Goal: Information Seeking & Learning: Learn about a topic

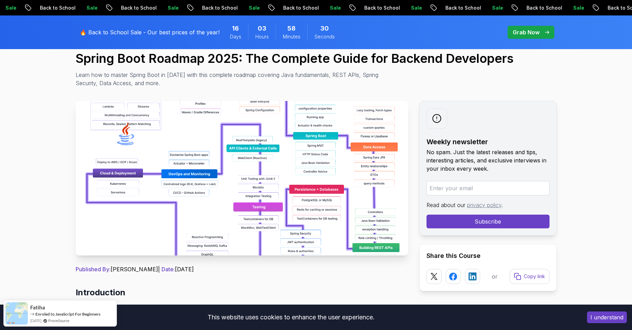
scroll to position [64, 0]
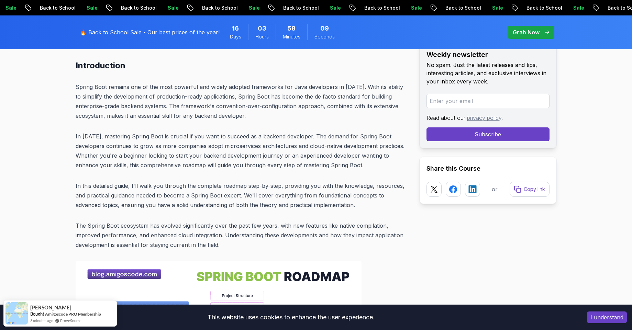
scroll to position [300, 0]
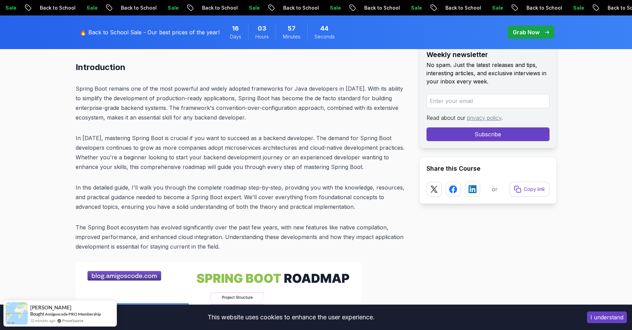
click at [216, 118] on p "Spring Boot remains one of the most powerful and widely adopted frameworks for …" at bounding box center [242, 103] width 332 height 38
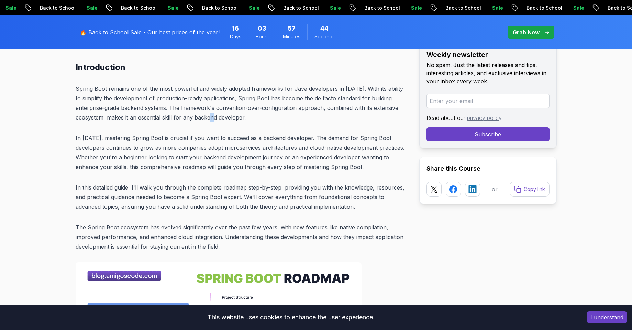
click at [216, 118] on p "Spring Boot remains one of the most powerful and widely adopted frameworks for …" at bounding box center [242, 103] width 332 height 38
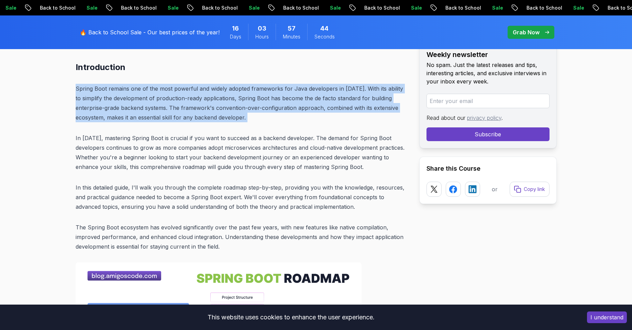
drag, startPoint x: 216, startPoint y: 118, endPoint x: 186, endPoint y: 101, distance: 34.3
click at [186, 101] on p "Spring Boot remains one of the most powerful and widely adopted frameworks for …" at bounding box center [242, 103] width 332 height 38
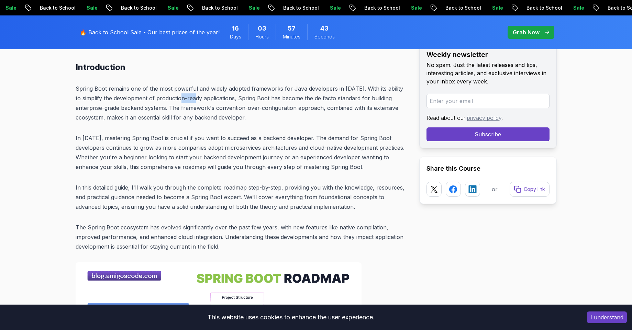
click at [186, 101] on p "Spring Boot remains one of the most powerful and widely adopted frameworks for …" at bounding box center [242, 103] width 332 height 38
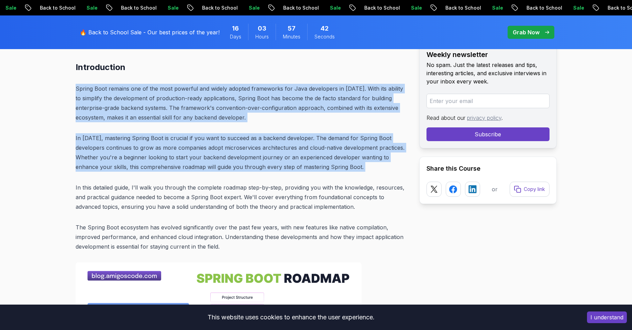
drag, startPoint x: 186, startPoint y: 101, endPoint x: 185, endPoint y: 154, distance: 52.6
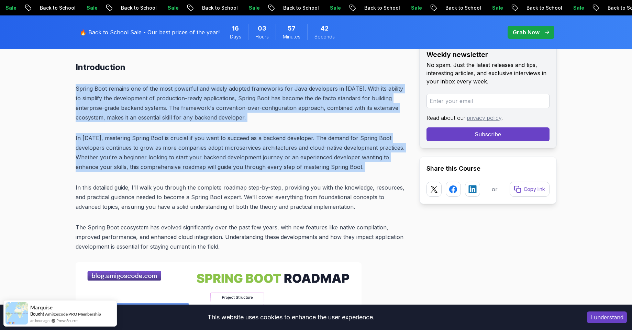
click at [185, 154] on p "In [DATE], mastering Spring Boot is crucial if you want to succeed as a backend…" at bounding box center [242, 152] width 332 height 38
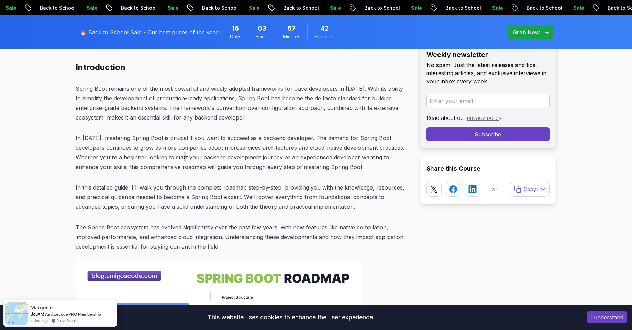
click at [185, 154] on p "In [DATE], mastering Spring Boot is crucial if you want to succeed as a backend…" at bounding box center [242, 152] width 332 height 38
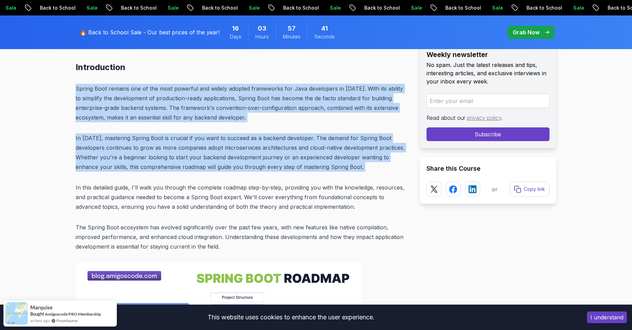
drag, startPoint x: 185, startPoint y: 154, endPoint x: 151, endPoint y: 119, distance: 48.6
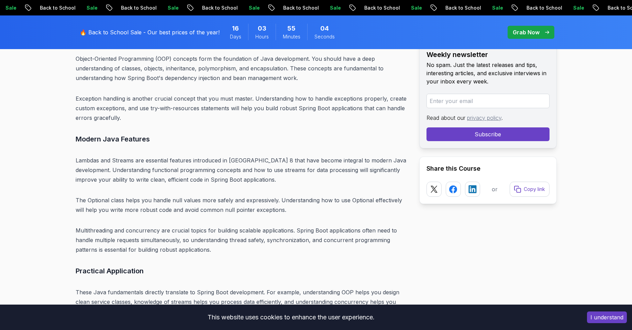
scroll to position [2433, 0]
click at [186, 157] on p "Lambdas and Streams are essential features introduced in [GEOGRAPHIC_DATA] 8 th…" at bounding box center [242, 171] width 332 height 29
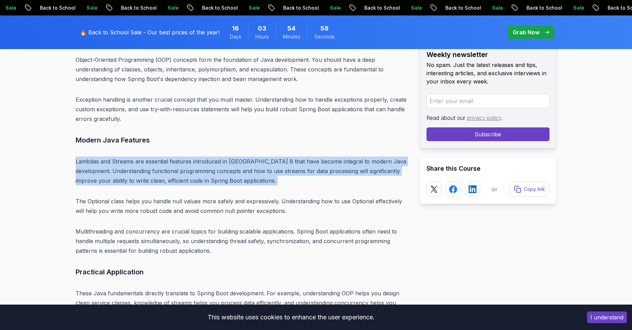
click at [186, 157] on p "Lambdas and Streams are essential features introduced in [GEOGRAPHIC_DATA] 8 th…" at bounding box center [242, 171] width 332 height 29
click at [191, 157] on p "Lambdas and Streams are essential features introduced in [GEOGRAPHIC_DATA] 8 th…" at bounding box center [242, 171] width 332 height 29
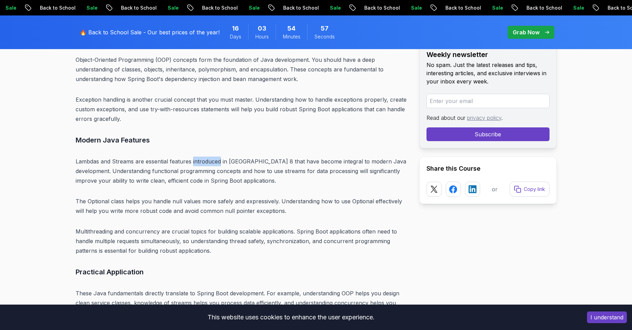
click at [191, 157] on p "Lambdas and Streams are essential features introduced in [GEOGRAPHIC_DATA] 8 th…" at bounding box center [242, 171] width 332 height 29
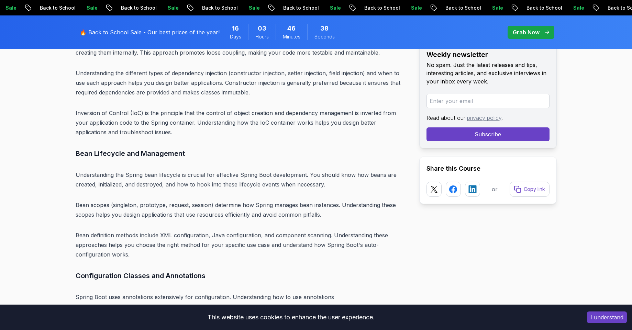
scroll to position [3281, 0]
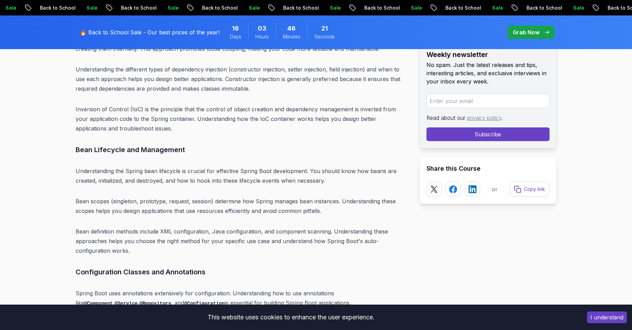
click at [248, 104] on p "Inversion of Control (IoC) is the principle that the control of object creation…" at bounding box center [242, 118] width 332 height 29
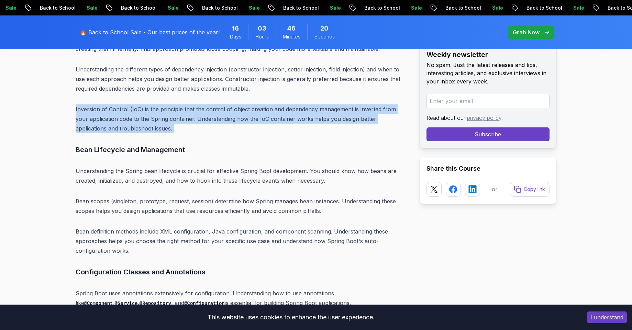
click at [248, 104] on p "Inversion of Control (IoC) is the principle that the control of object creation…" at bounding box center [242, 118] width 332 height 29
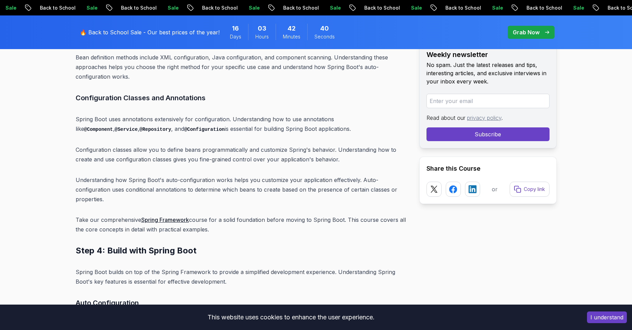
scroll to position [3457, 0]
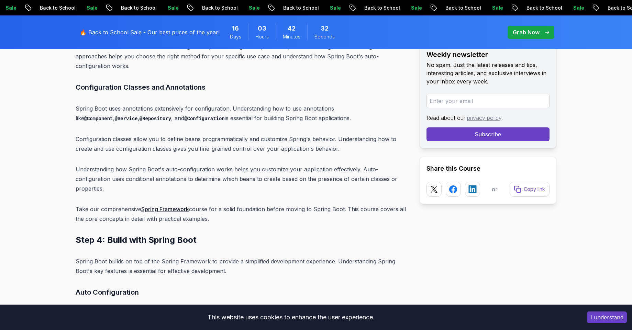
scroll to position [3466, 0]
click at [113, 116] on code "@Component" at bounding box center [98, 118] width 29 height 5
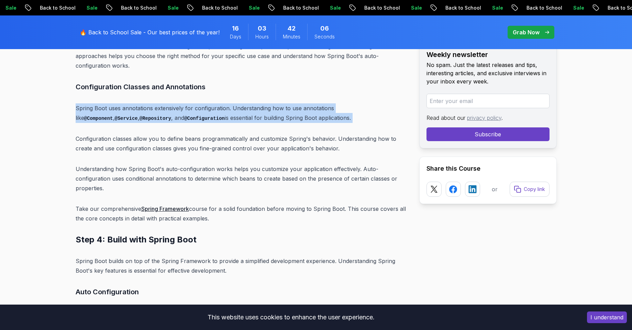
click at [113, 116] on code "@Component" at bounding box center [98, 118] width 29 height 5
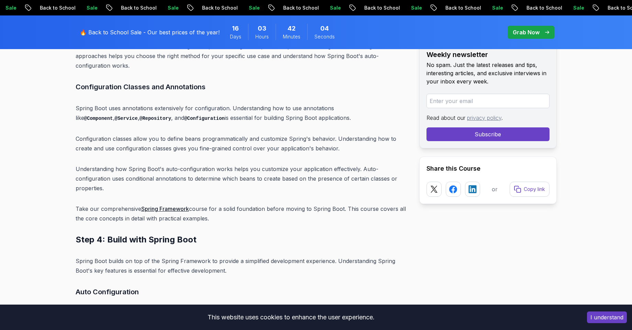
click at [113, 116] on code "@Component" at bounding box center [98, 118] width 29 height 5
click at [138, 116] on code "@Service" at bounding box center [126, 118] width 23 height 5
click at [113, 116] on code "@Component" at bounding box center [98, 118] width 29 height 5
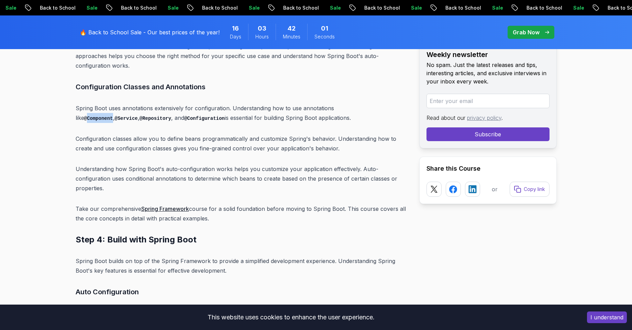
click at [113, 116] on code "@Component" at bounding box center [98, 118] width 29 height 5
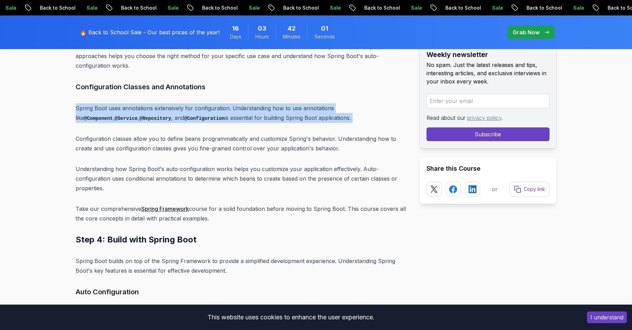
click at [113, 116] on code "@Component" at bounding box center [98, 118] width 29 height 5
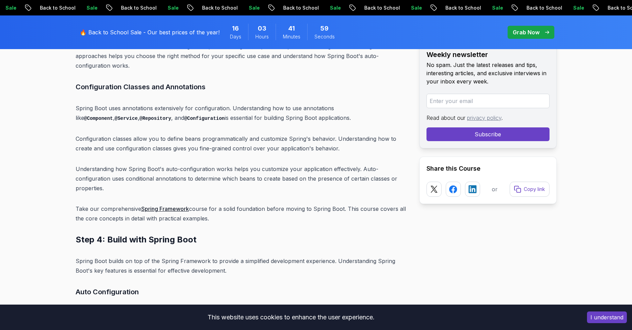
click at [139, 116] on code "@Repository" at bounding box center [155, 118] width 32 height 5
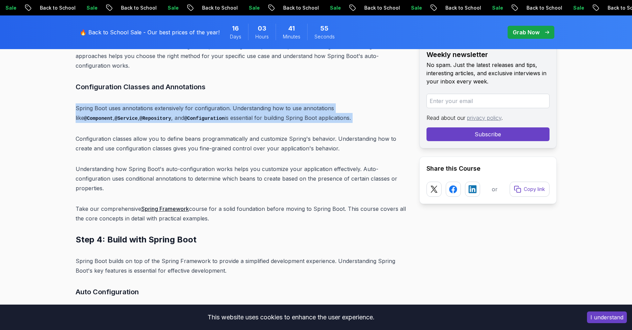
click at [139, 116] on code "@Repository" at bounding box center [155, 118] width 32 height 5
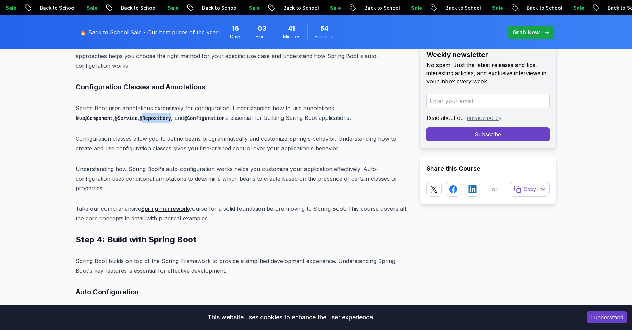
click at [139, 116] on code "@Repository" at bounding box center [155, 118] width 32 height 5
click at [184, 116] on code "@Configuration" at bounding box center [204, 118] width 41 height 5
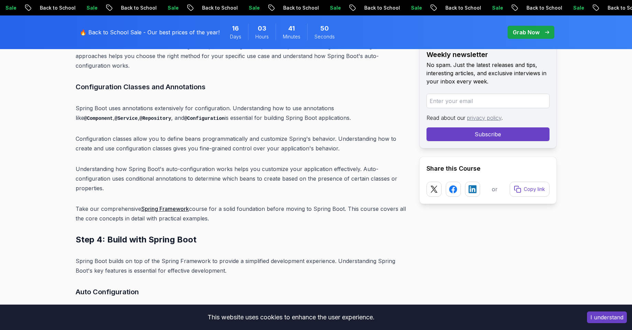
click at [201, 103] on p "Spring Boot uses annotations extensively for configuration. Understanding how t…" at bounding box center [242, 113] width 332 height 20
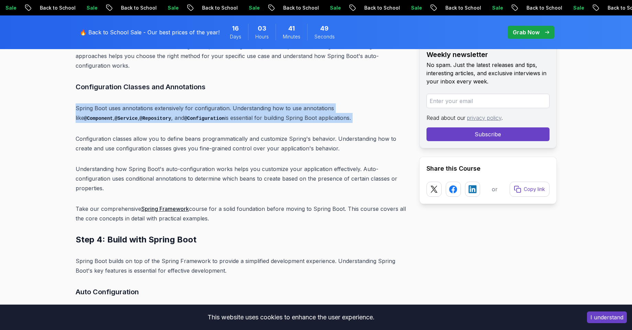
click at [201, 103] on p "Spring Boot uses annotations extensively for configuration. Understanding how t…" at bounding box center [242, 113] width 332 height 20
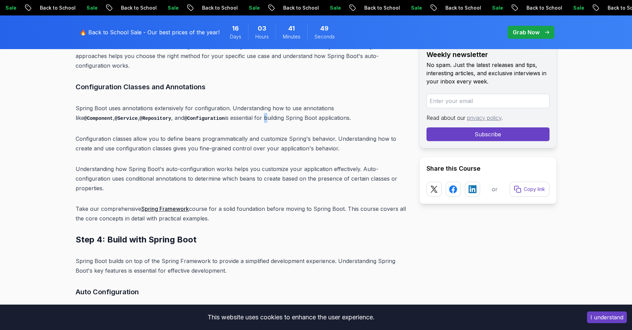
click at [201, 103] on p "Spring Boot uses annotations extensively for configuration. Understanding how t…" at bounding box center [242, 113] width 332 height 20
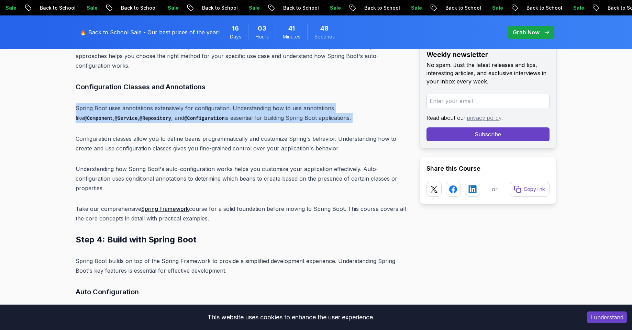
click at [201, 103] on p "Spring Boot uses annotations extensively for configuration. Understanding how t…" at bounding box center [242, 113] width 332 height 20
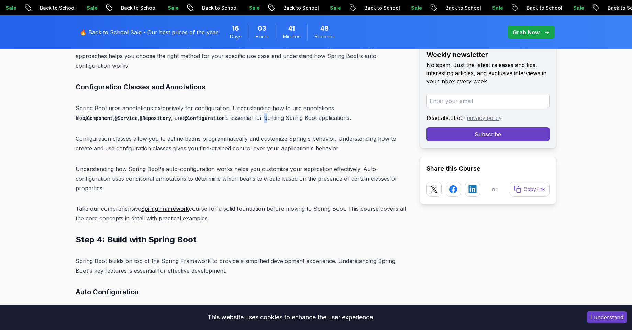
click at [201, 103] on p "Spring Boot uses annotations extensively for configuration. Understanding how t…" at bounding box center [242, 113] width 332 height 20
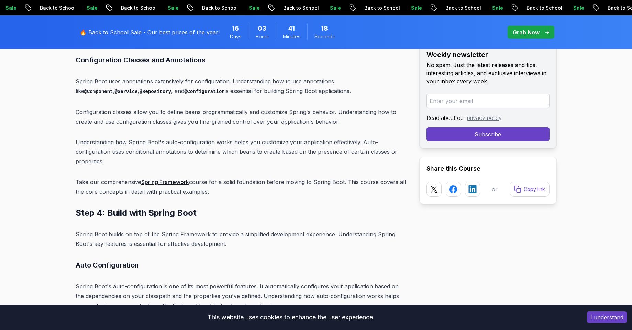
scroll to position [3491, 0]
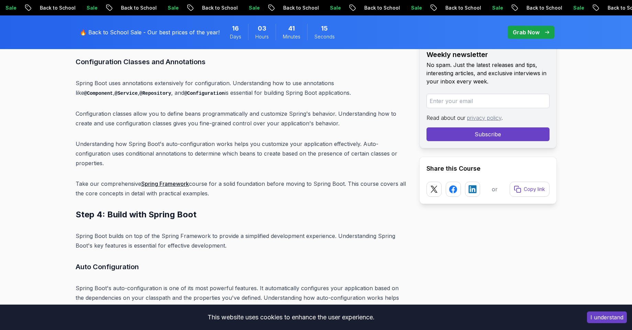
click at [261, 139] on p "Understanding how Spring Boot's auto-configuration works helps you customize yo…" at bounding box center [242, 153] width 332 height 29
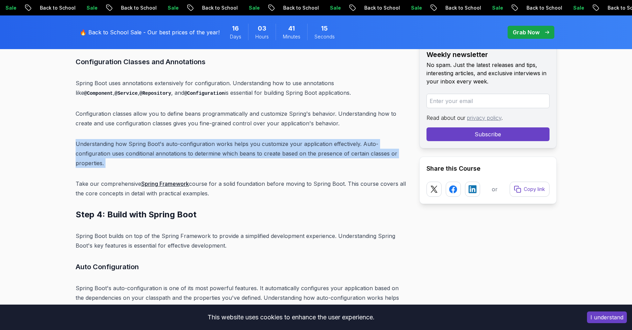
click at [261, 139] on p "Understanding how Spring Boot's auto-configuration works helps you customize yo…" at bounding box center [242, 153] width 332 height 29
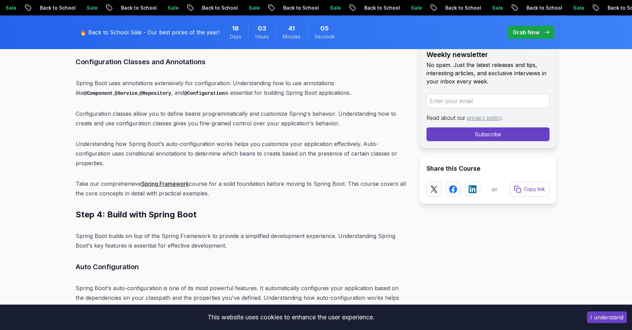
click at [179, 139] on p "Understanding how Spring Boot's auto-configuration works helps you customize yo…" at bounding box center [242, 153] width 332 height 29
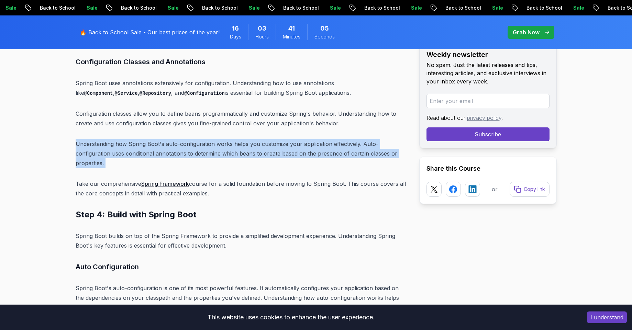
click at [179, 139] on p "Understanding how Spring Boot's auto-configuration works helps you customize yo…" at bounding box center [242, 153] width 332 height 29
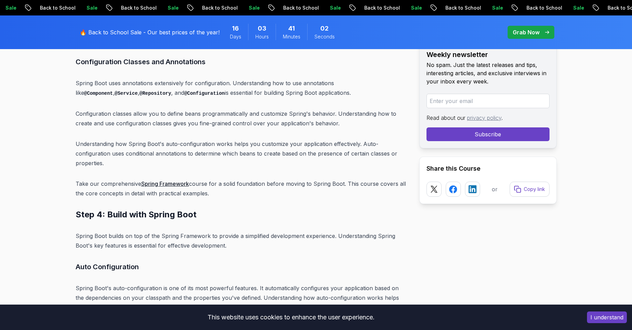
click at [227, 139] on p "Understanding how Spring Boot's auto-configuration works helps you customize yo…" at bounding box center [242, 153] width 332 height 29
click at [256, 139] on p "Understanding how Spring Boot's auto-configuration works helps you customize yo…" at bounding box center [242, 153] width 332 height 29
click at [319, 139] on p "Understanding how Spring Boot's auto-configuration works helps you customize yo…" at bounding box center [242, 153] width 332 height 29
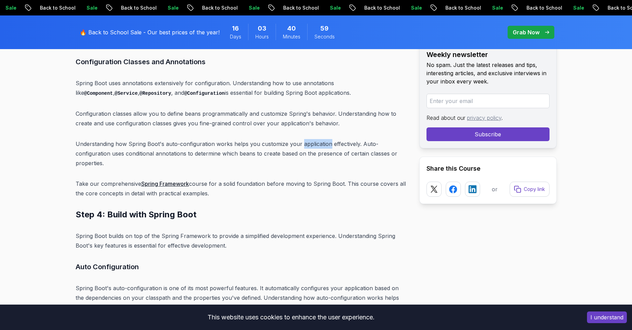
click at [319, 139] on p "Understanding how Spring Boot's auto-configuration works helps you customize yo…" at bounding box center [242, 153] width 332 height 29
click at [342, 139] on p "Understanding how Spring Boot's auto-configuration works helps you customize yo…" at bounding box center [242, 153] width 332 height 29
click at [366, 139] on p "Understanding how Spring Boot's auto-configuration works helps you customize yo…" at bounding box center [242, 153] width 332 height 29
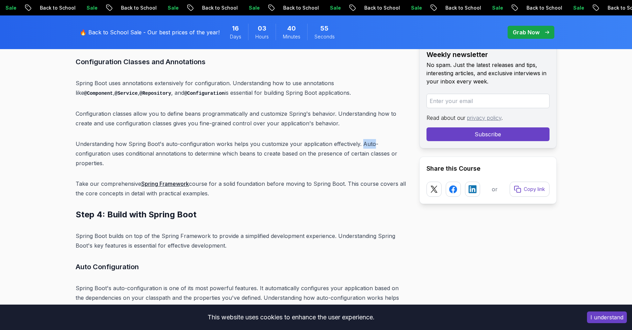
click at [366, 139] on p "Understanding how Spring Boot's auto-configuration works helps you customize yo…" at bounding box center [242, 153] width 332 height 29
click at [141, 139] on p "Understanding how Spring Boot's auto-configuration works helps you customize yo…" at bounding box center [242, 153] width 332 height 29
click at [180, 139] on p "Understanding how Spring Boot's auto-configuration works helps you customize yo…" at bounding box center [242, 153] width 332 height 29
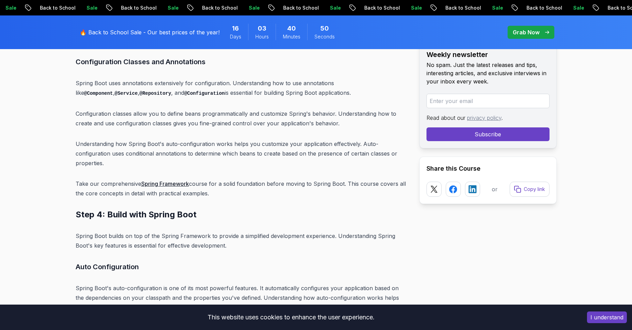
click at [213, 139] on p "Understanding how Spring Boot's auto-configuration works helps you customize yo…" at bounding box center [242, 153] width 332 height 29
click at [259, 139] on p "Understanding how Spring Boot's auto-configuration works helps you customize yo…" at bounding box center [242, 153] width 332 height 29
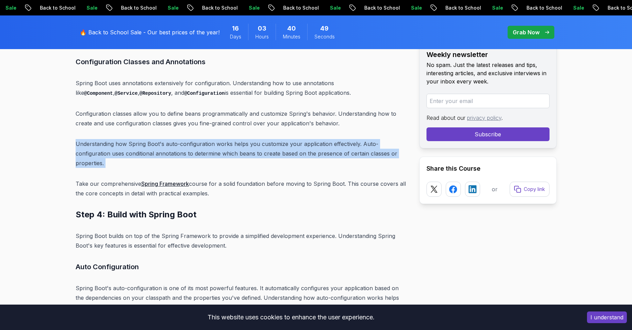
click at [259, 139] on p "Understanding how Spring Boot's auto-configuration works helps you customize yo…" at bounding box center [242, 153] width 332 height 29
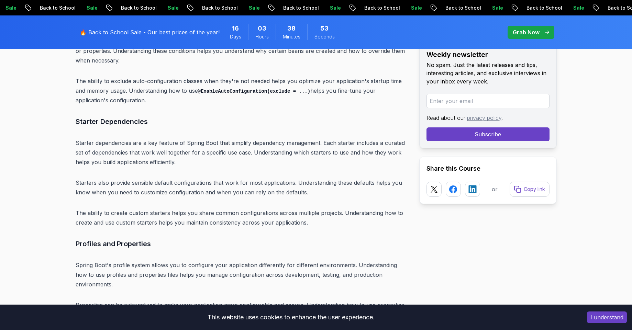
scroll to position [3780, 0]
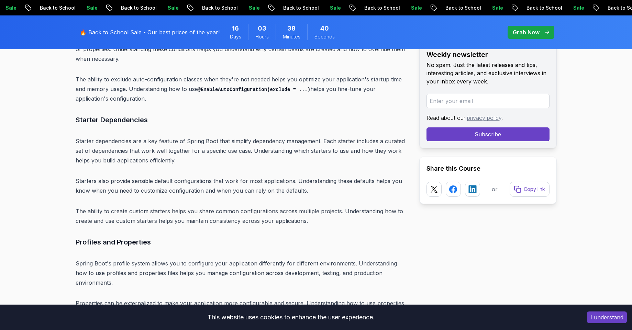
click at [228, 136] on p "Starter dependencies are a key feature of Spring Boot that simplify dependency …" at bounding box center [242, 150] width 332 height 29
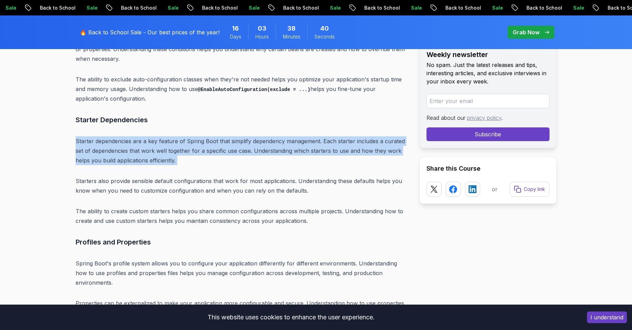
click at [228, 136] on p "Starter dependencies are a key feature of Spring Boot that simplify dependency …" at bounding box center [242, 150] width 332 height 29
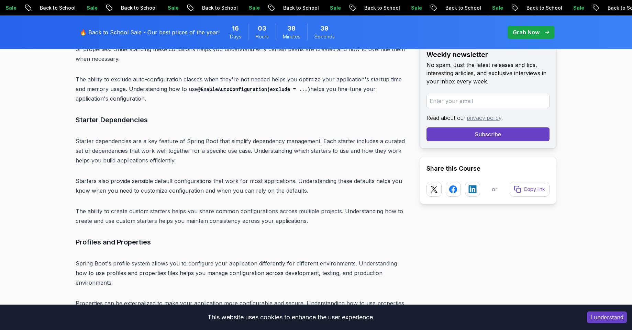
click at [228, 136] on p "Starter dependencies are a key feature of Spring Boot that simplify dependency …" at bounding box center [242, 150] width 332 height 29
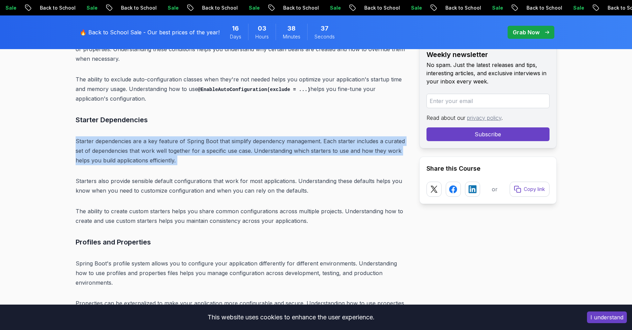
click at [228, 136] on p "Starter dependencies are a key feature of Spring Boot that simplify dependency …" at bounding box center [242, 150] width 332 height 29
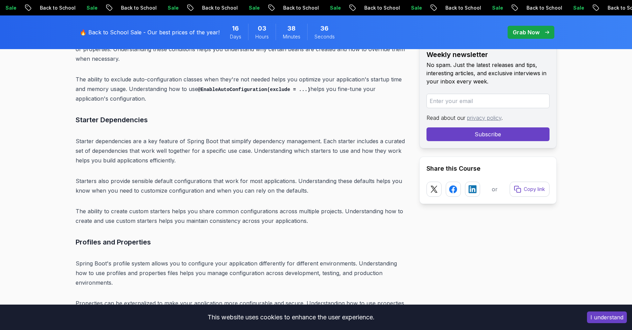
click at [228, 136] on p "Starter dependencies are a key feature of Spring Boot that simplify dependency …" at bounding box center [242, 150] width 332 height 29
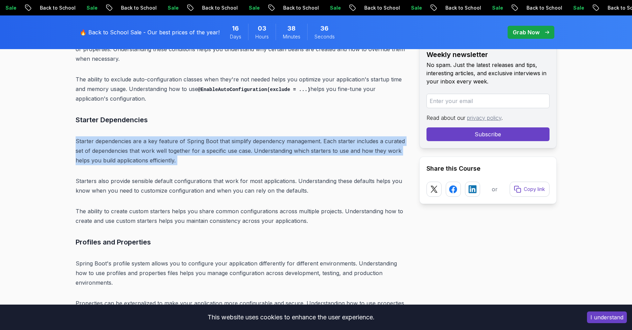
click at [228, 136] on p "Starter dependencies are a key feature of Spring Boot that simplify dependency …" at bounding box center [242, 150] width 332 height 29
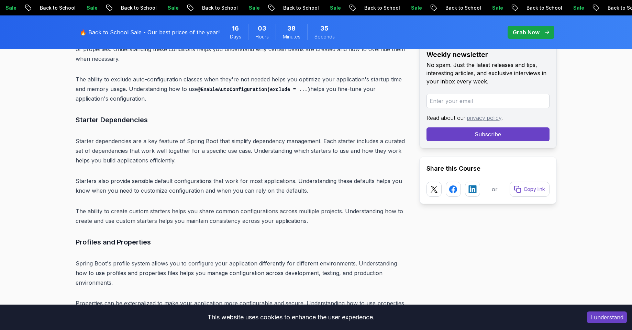
click at [228, 136] on p "Starter dependencies are a key feature of Spring Boot that simplify dependency …" at bounding box center [242, 150] width 332 height 29
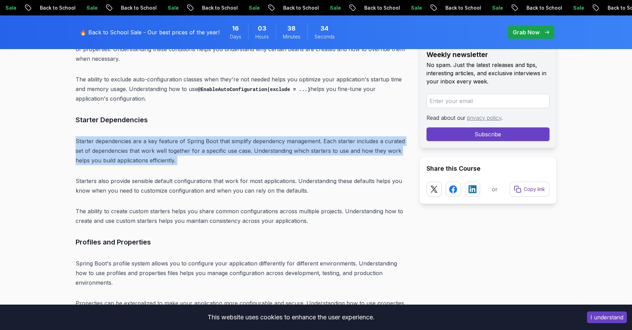
click at [228, 136] on p "Starter dependencies are a key feature of Spring Boot that simplify dependency …" at bounding box center [242, 150] width 332 height 29
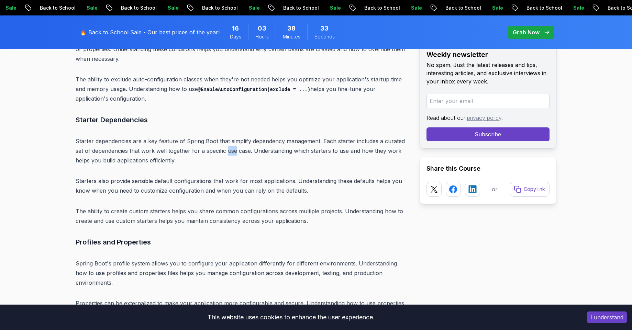
click at [228, 136] on p "Starter dependencies are a key feature of Spring Boot that simplify dependency …" at bounding box center [242, 150] width 332 height 29
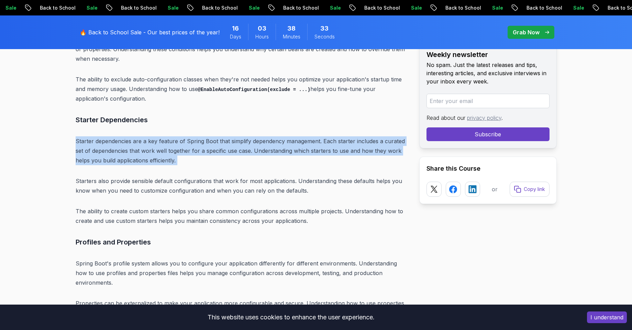
click at [228, 136] on p "Starter dependencies are a key feature of Spring Boot that simplify dependency …" at bounding box center [242, 150] width 332 height 29
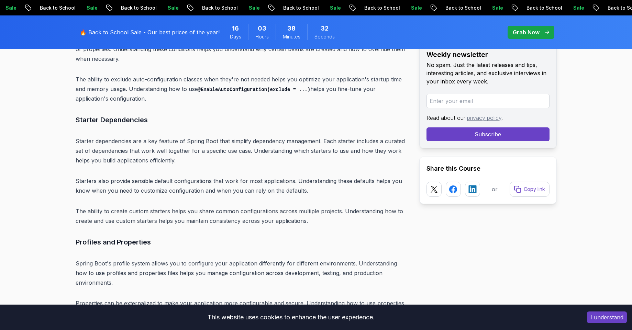
click at [228, 136] on p "Starter dependencies are a key feature of Spring Boot that simplify dependency …" at bounding box center [242, 150] width 332 height 29
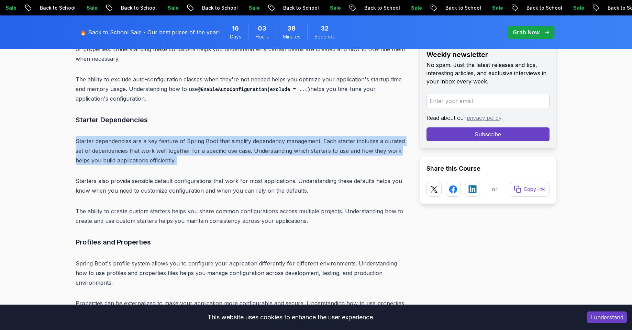
click at [228, 136] on p "Starter dependencies are a key feature of Spring Boot that simplify dependency …" at bounding box center [242, 150] width 332 height 29
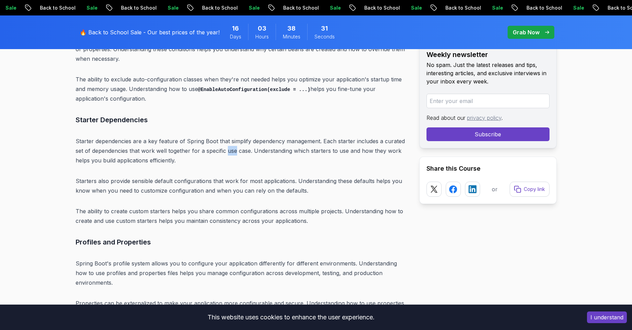
click at [228, 136] on p "Starter dependencies are a key feature of Spring Boot that simplify dependency …" at bounding box center [242, 150] width 332 height 29
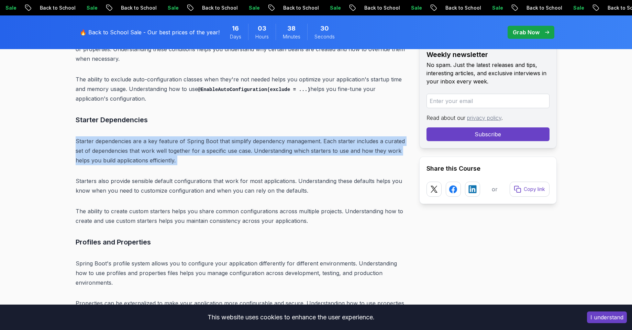
click at [228, 136] on p "Starter dependencies are a key feature of Spring Boot that simplify dependency …" at bounding box center [242, 150] width 332 height 29
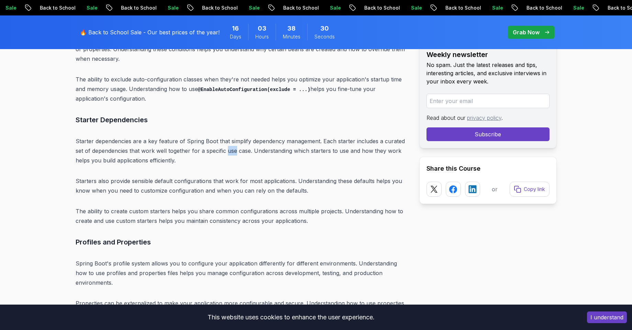
click at [228, 136] on p "Starter dependencies are a key feature of Spring Boot that simplify dependency …" at bounding box center [242, 150] width 332 height 29
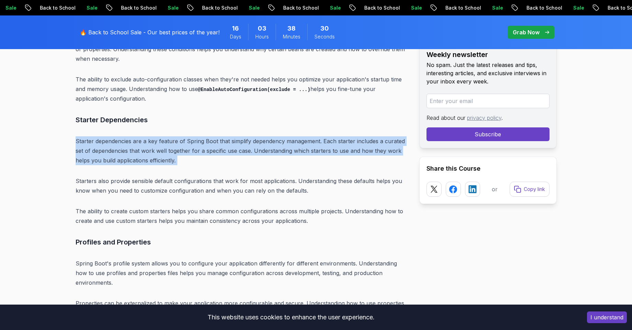
click at [228, 136] on p "Starter dependencies are a key feature of Spring Boot that simplify dependency …" at bounding box center [242, 150] width 332 height 29
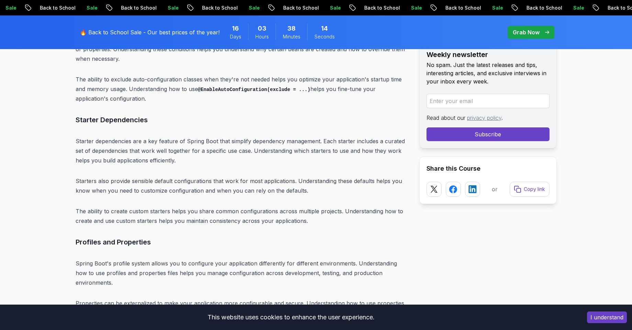
click at [200, 176] on p "Starters also provide sensible default configurations that work for most applic…" at bounding box center [242, 185] width 332 height 19
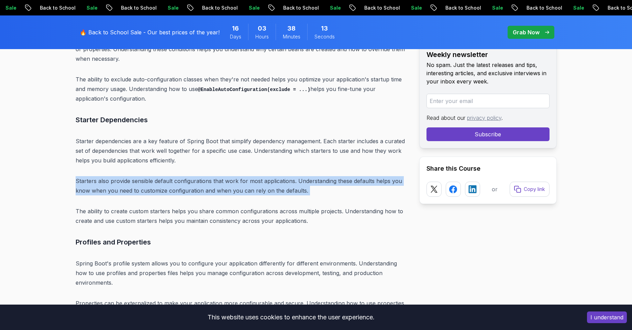
click at [200, 176] on p "Starters also provide sensible default configurations that work for most applic…" at bounding box center [242, 185] width 332 height 19
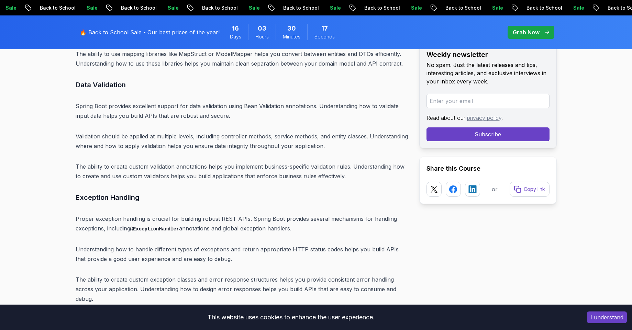
scroll to position [4500, 0]
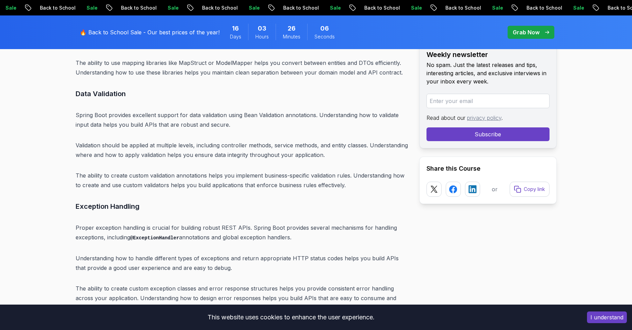
click at [197, 110] on p "Spring Boot provides excellent support for data validation using Bean Validatio…" at bounding box center [242, 119] width 332 height 19
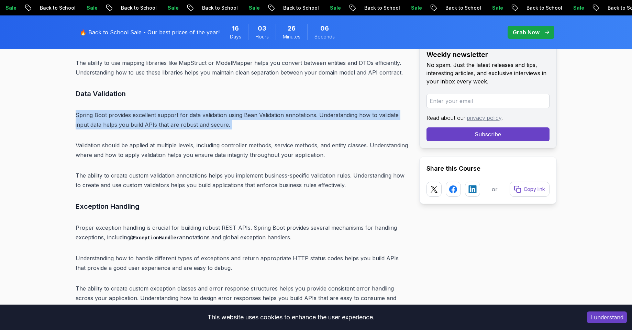
click at [197, 110] on p "Spring Boot provides excellent support for data validation using Bean Validatio…" at bounding box center [242, 119] width 332 height 19
click at [238, 110] on p "Spring Boot provides excellent support for data validation using Bean Validatio…" at bounding box center [242, 119] width 332 height 19
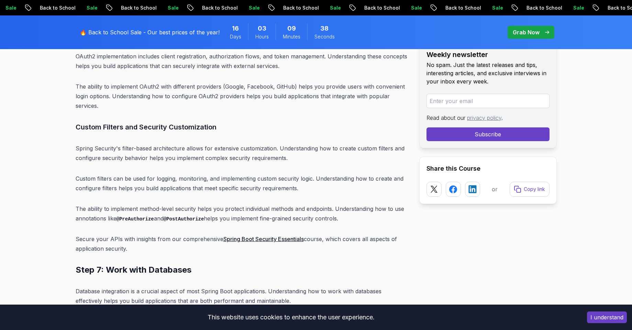
scroll to position [5226, 0]
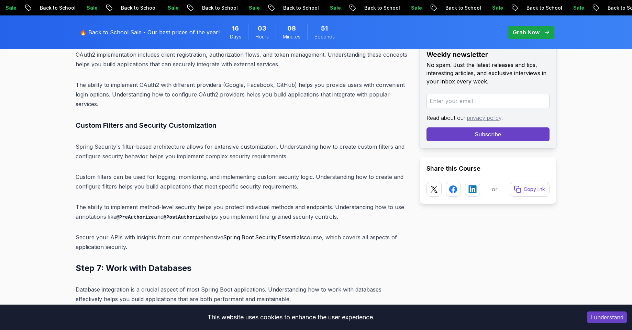
click at [176, 142] on p "Spring Security's filter-based architecture allows for extensive customization.…" at bounding box center [242, 151] width 332 height 19
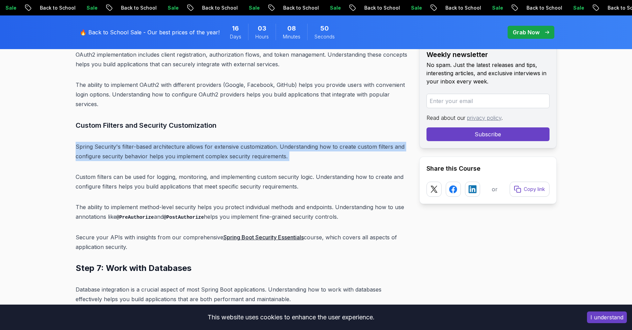
click at [176, 142] on p "Spring Security's filter-based architecture allows for extensive customization.…" at bounding box center [242, 151] width 332 height 19
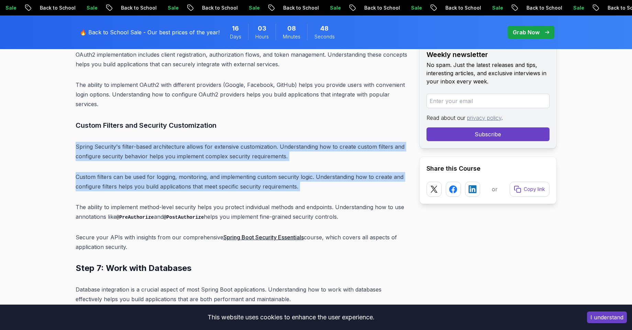
drag, startPoint x: 184, startPoint y: 115, endPoint x: 178, endPoint y: 100, distance: 16.6
click at [178, 142] on p "Spring Security's filter-based architecture allows for extensive customization.…" at bounding box center [242, 151] width 332 height 19
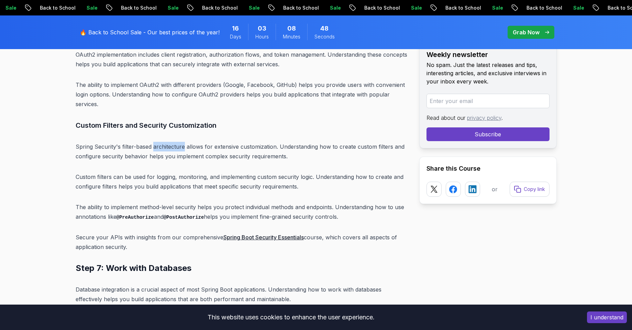
click at [178, 142] on p "Spring Security's filter-based architecture allows for extensive customization.…" at bounding box center [242, 151] width 332 height 19
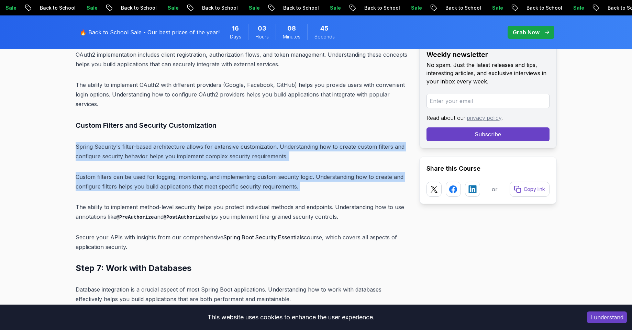
drag, startPoint x: 178, startPoint y: 100, endPoint x: 185, endPoint y: 118, distance: 20.0
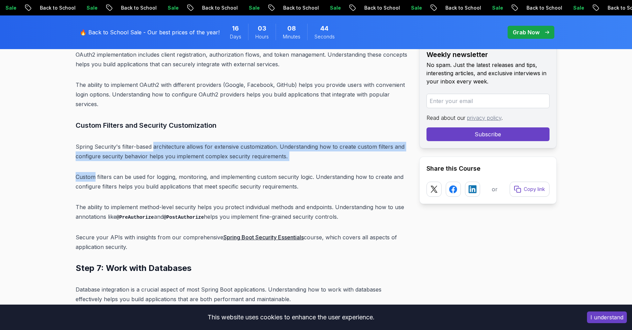
drag, startPoint x: 185, startPoint y: 118, endPoint x: 176, endPoint y: 101, distance: 20.2
click at [176, 142] on p "Spring Security's filter-based architecture allows for extensive customization.…" at bounding box center [242, 151] width 332 height 19
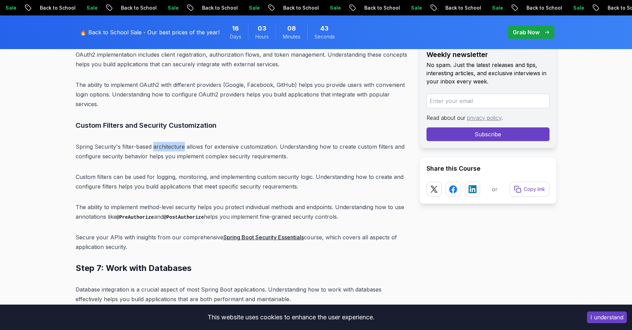
click at [176, 142] on p "Spring Security's filter-based architecture allows for extensive customization.…" at bounding box center [242, 151] width 332 height 19
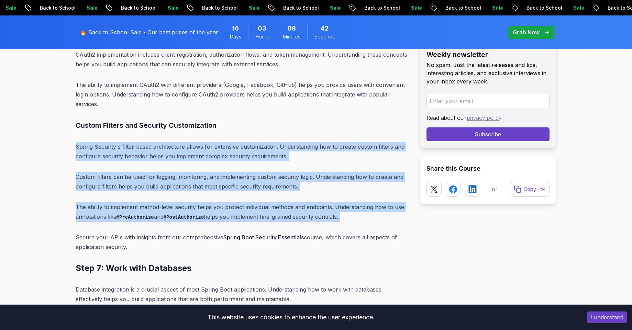
drag, startPoint x: 176, startPoint y: 101, endPoint x: 201, endPoint y: 150, distance: 55.8
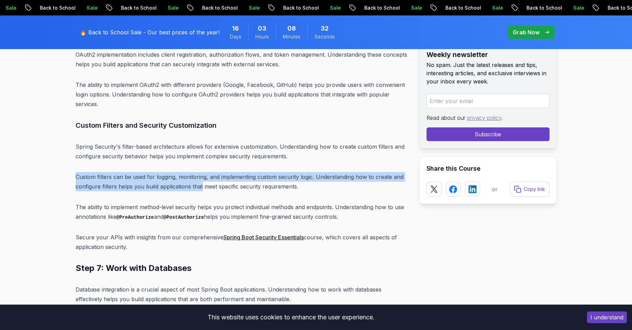
drag, startPoint x: 196, startPoint y: 116, endPoint x: 196, endPoint y: 136, distance: 19.2
click at [196, 172] on p "Custom filters can be used for logging, monitoring, and implementing custom sec…" at bounding box center [242, 181] width 332 height 19
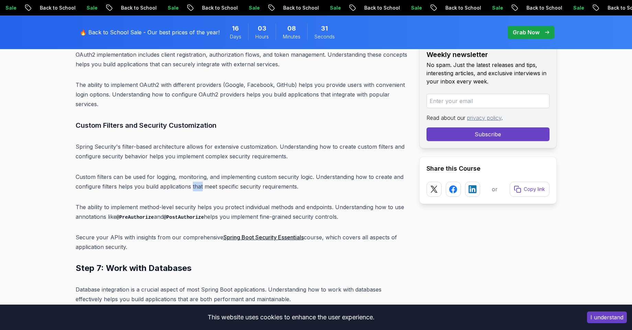
click at [196, 172] on p "Custom filters can be used for logging, monitoring, and implementing custom sec…" at bounding box center [242, 181] width 332 height 19
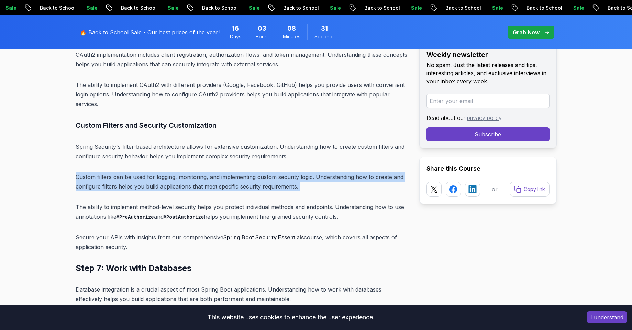
click at [196, 172] on p "Custom filters can be used for logging, monitoring, and implementing custom sec…" at bounding box center [242, 181] width 332 height 19
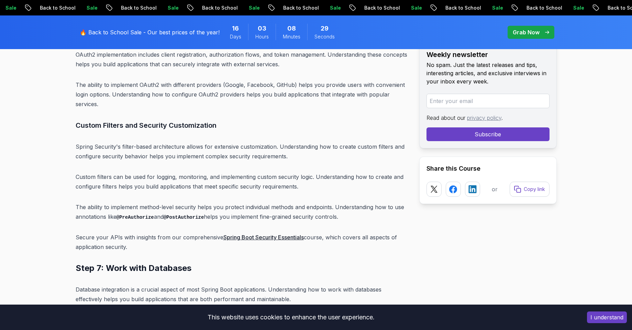
click at [178, 142] on p "Spring Security's filter-based architecture allows for extensive customization.…" at bounding box center [242, 151] width 332 height 19
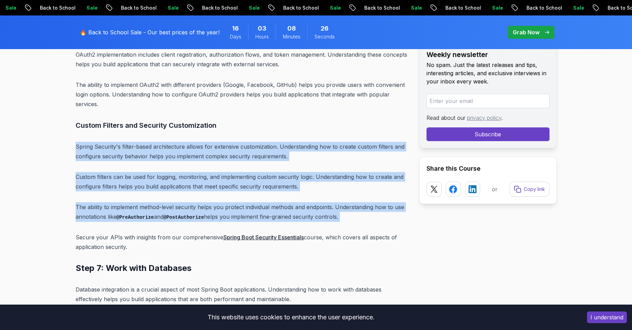
drag, startPoint x: 178, startPoint y: 101, endPoint x: 203, endPoint y: 166, distance: 69.1
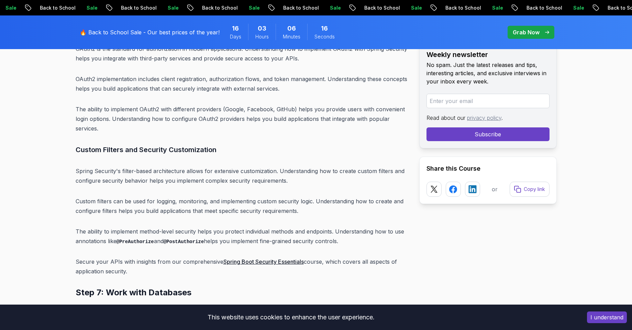
scroll to position [5205, 0]
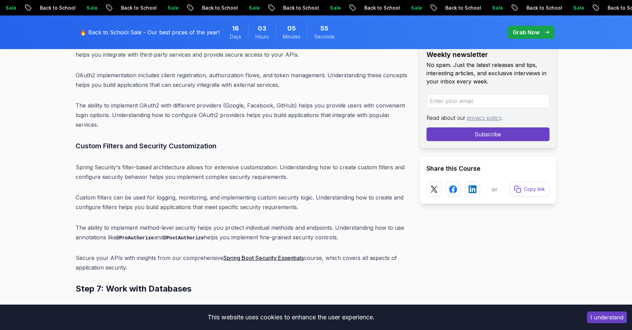
click at [249, 223] on p "The ability to implement method-level security helps you protect individual met…" at bounding box center [242, 233] width 332 height 20
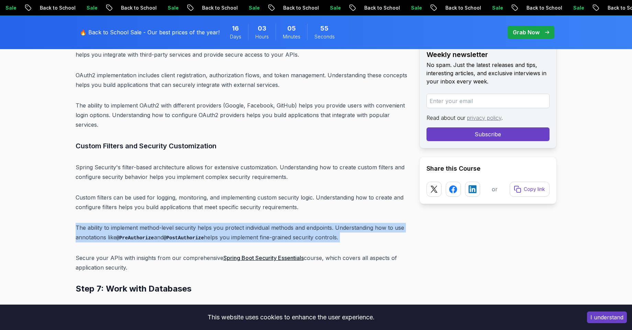
click at [249, 223] on p "The ability to implement method-level security helps you protect individual met…" at bounding box center [242, 233] width 332 height 20
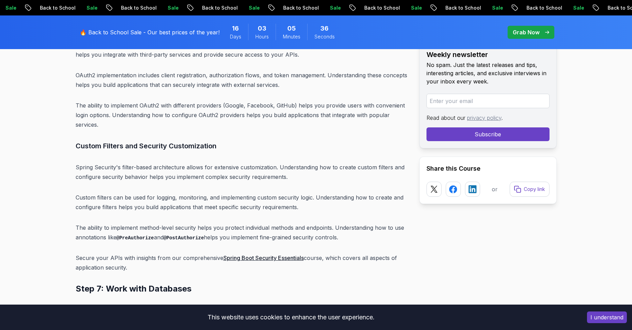
click at [241, 255] on link "Spring Boot Security Essentials" at bounding box center [263, 258] width 80 height 7
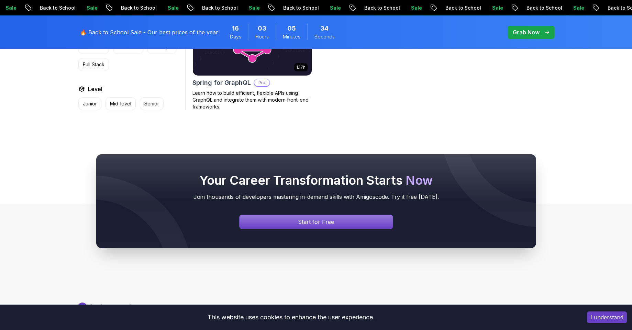
scroll to position [697, 0]
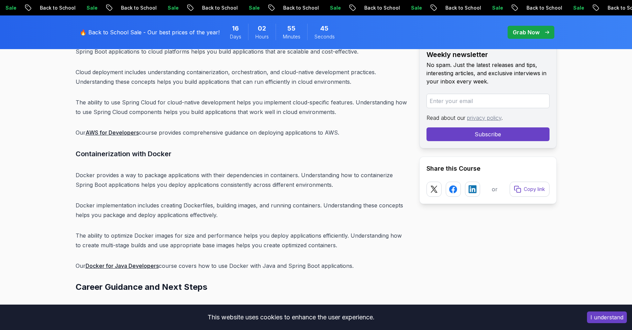
scroll to position [7608, 0]
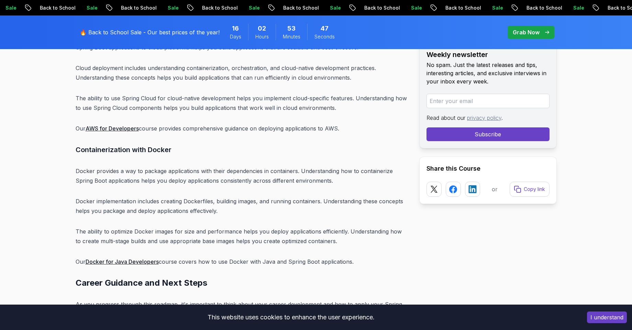
click at [133, 166] on p "Docker provides a way to package applications with their dependencies in contai…" at bounding box center [242, 175] width 332 height 19
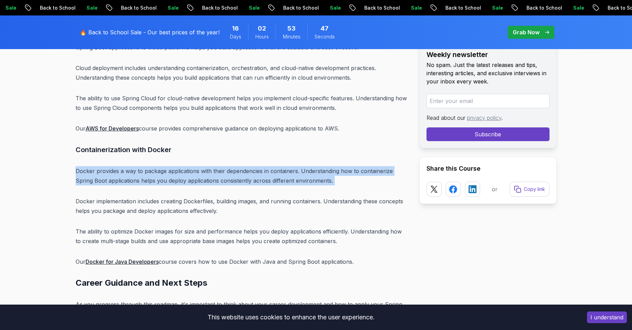
click at [133, 166] on p "Docker provides a way to package applications with their dependencies in contai…" at bounding box center [242, 175] width 332 height 19
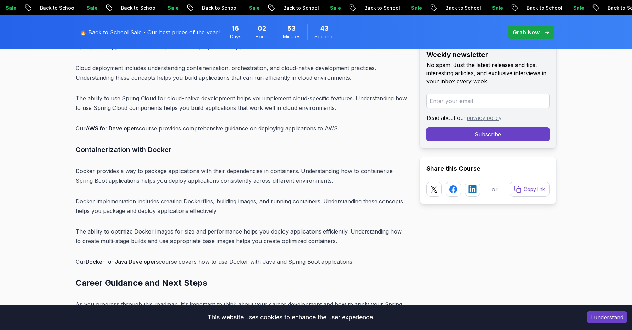
click at [88, 166] on p "Docker provides a way to package applications with their dependencies in contai…" at bounding box center [242, 175] width 332 height 19
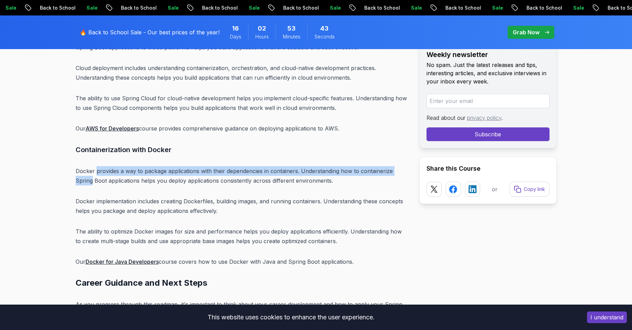
drag, startPoint x: 88, startPoint y: 119, endPoint x: 114, endPoint y: 114, distance: 26.5
click at [114, 166] on p "Docker provides a way to package applications with their dependencies in contai…" at bounding box center [242, 175] width 332 height 19
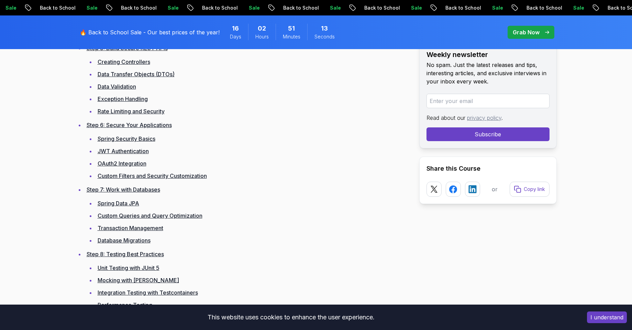
scroll to position [0, 0]
